Goal: Information Seeking & Learning: Learn about a topic

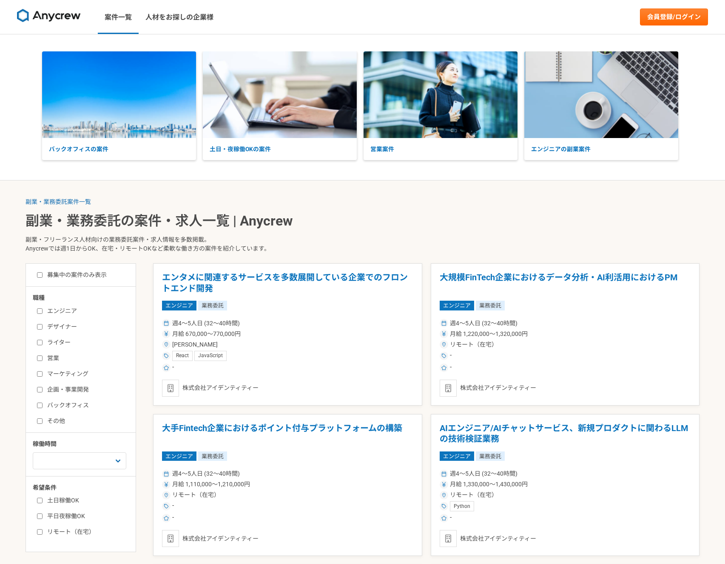
click at [49, 312] on label "エンジニア" at bounding box center [86, 311] width 98 height 9
click at [42, 312] on input "エンジニア" at bounding box center [40, 312] width 6 height 6
checkbox input "true"
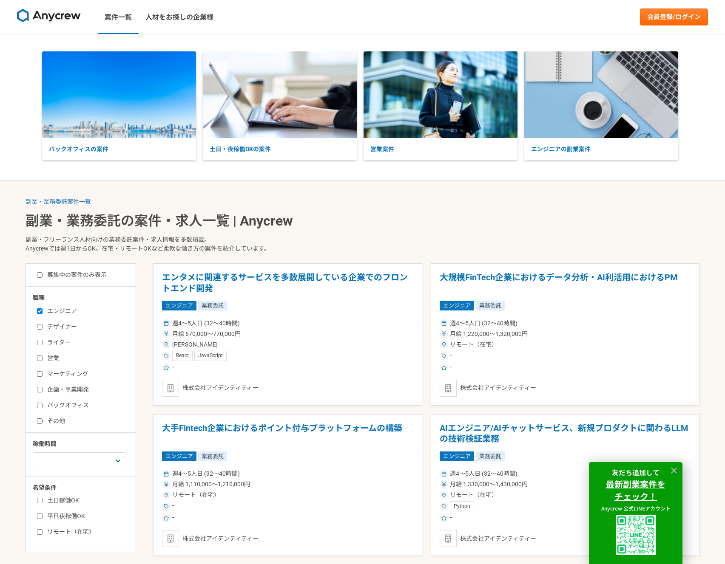
click at [77, 278] on label "募集中の案件のみ表示" at bounding box center [72, 275] width 70 height 9
click at [42, 278] on input "募集中の案件のみ表示" at bounding box center [40, 275] width 6 height 6
checkbox input "true"
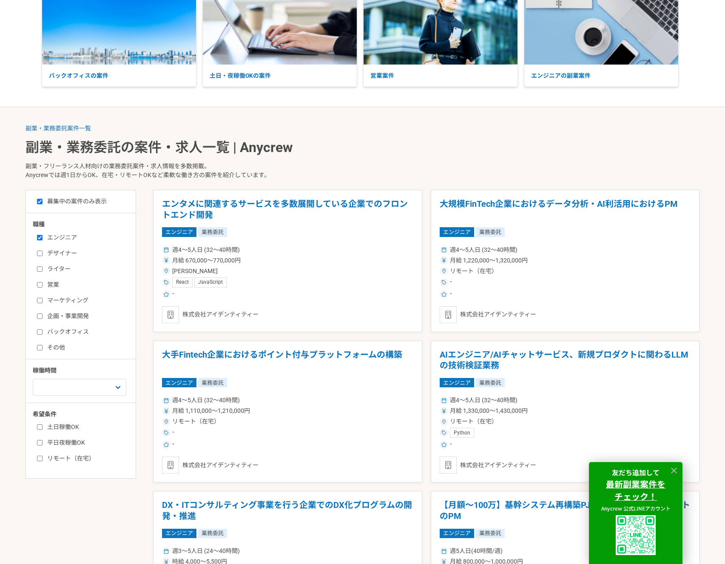
scroll to position [82, 0]
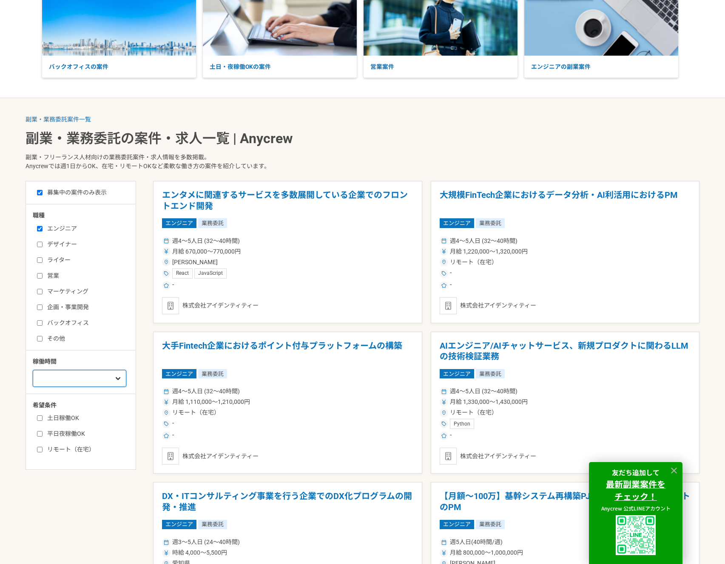
click at [113, 384] on select "週1人日（8時間）以下 週2人日（16時間）以下 週3人日（24時間）以下 週4人日（32時間）以下 週5人日（40時間）以下" at bounding box center [79, 378] width 93 height 17
click at [33, 370] on select "週1人日（8時間）以下 週2人日（16時間）以下 週3人日（24時間）以下 週4人日（32時間）以下 週5人日（40時間）以下" at bounding box center [79, 378] width 93 height 17
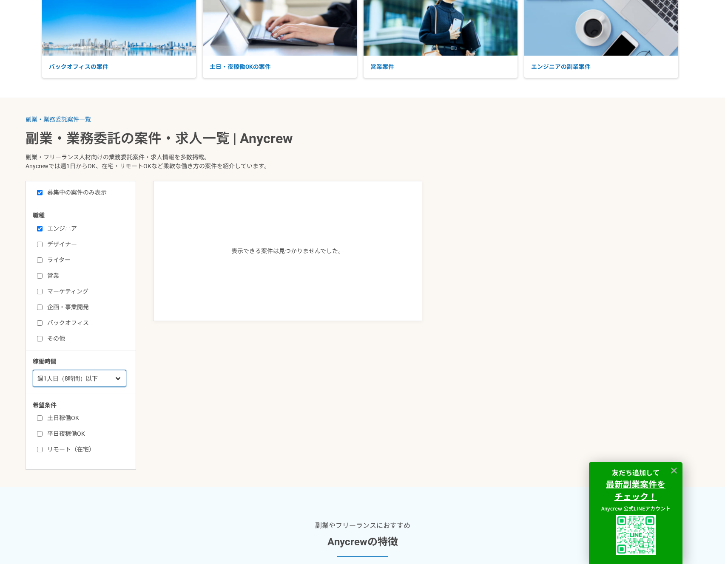
click at [116, 381] on select "週1人日（8時間）以下 週2人日（16時間）以下 週3人日（24時間）以下 週4人日（32時間）以下 週5人日（40時間）以下" at bounding box center [79, 378] width 93 height 17
click at [33, 370] on select "週1人日（8時間）以下 週2人日（16時間）以下 週3人日（24時間）以下 週4人日（32時間）以下 週5人日（40時間）以下" at bounding box center [79, 378] width 93 height 17
click at [91, 382] on select "週1人日（8時間）以下 週2人日（16時間）以下 週3人日（24時間）以下 週4人日（32時間）以下 週5人日（40時間）以下" at bounding box center [79, 378] width 93 height 17
select select "3"
click at [33, 370] on select "週1人日（8時間）以下 週2人日（16時間）以下 週3人日（24時間）以下 週4人日（32時間）以下 週5人日（40時間）以下" at bounding box center [79, 378] width 93 height 17
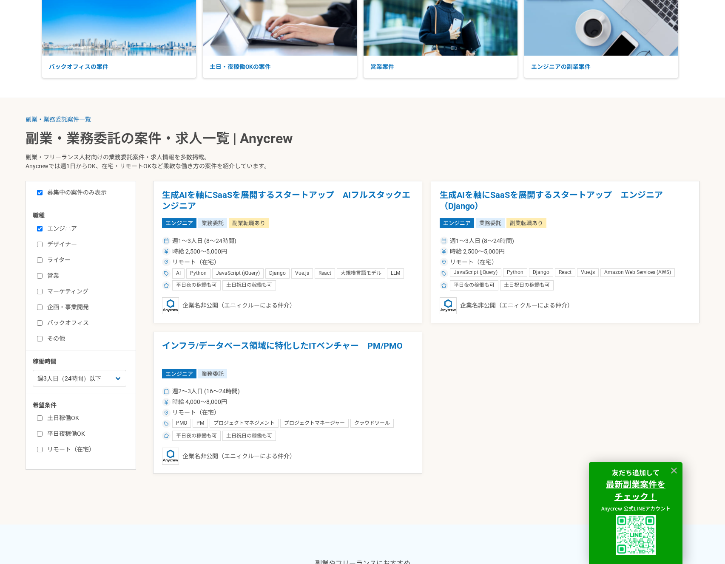
click at [461, 374] on div "生成AIを軸にSaaSを展開するスタートアップ　AIフルスタックエンジニア エンジニア 業務委託 副業転職あり 週1〜3人日 (8〜24時間) 時給 2,50…" at bounding box center [426, 327] width 546 height 293
click at [353, 243] on div "週1〜3人日 (8〜24時間)" at bounding box center [287, 241] width 251 height 9
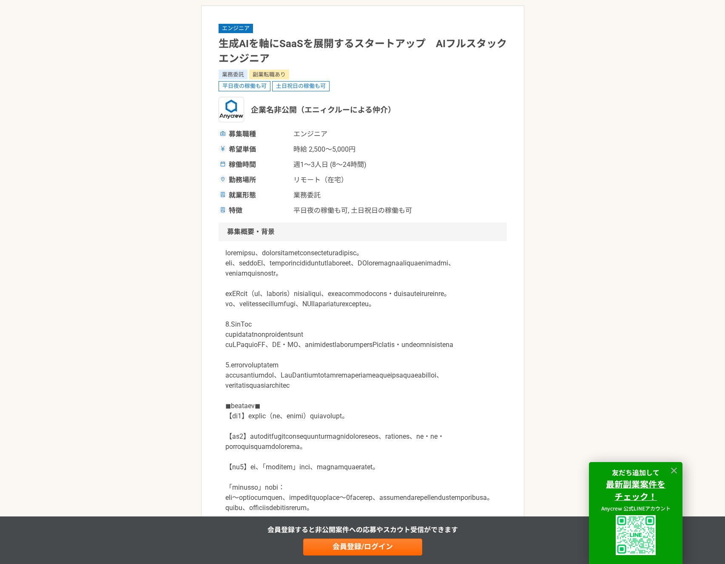
scroll to position [100, 0]
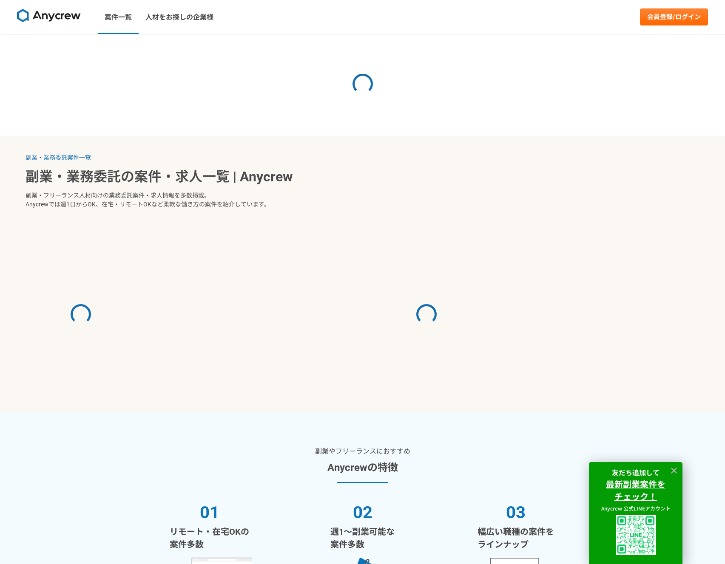
select select "3"
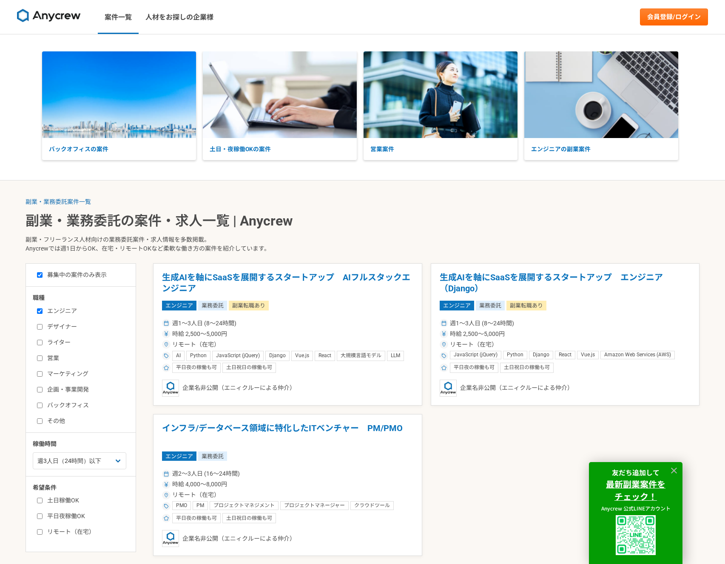
scroll to position [82, 0]
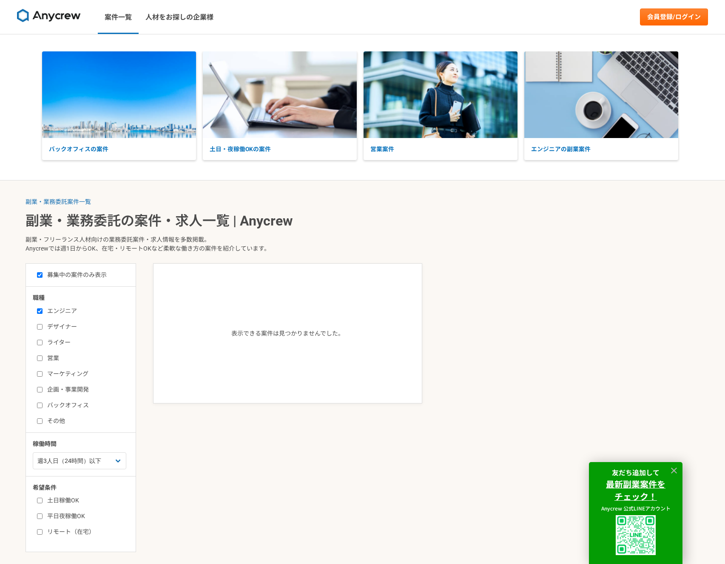
scroll to position [82, 0]
